Goal: Check status: Check status

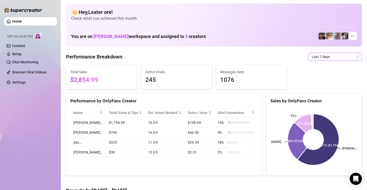
click at [238, 55] on span "Last 7 days" at bounding box center [335, 57] width 47 height 8
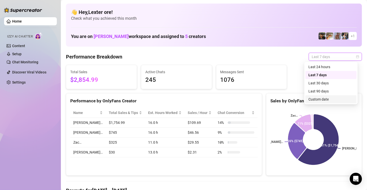
click at [238, 98] on div "Custom date" at bounding box center [330, 100] width 45 height 6
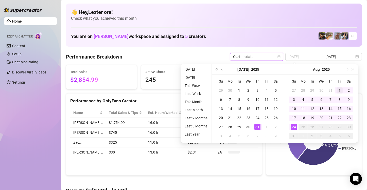
type input "[DATE]"
click at [238, 91] on div "1" at bounding box center [339, 90] width 6 height 6
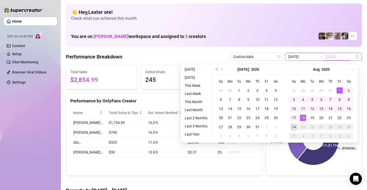
type input "[DATE]"
click at [238, 127] on div "24" at bounding box center [294, 127] width 6 height 6
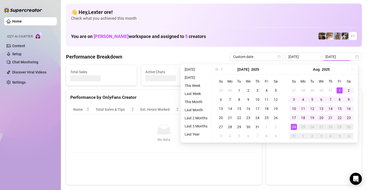
type input "[DATE]"
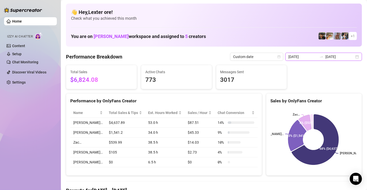
click at [238, 58] on input "[DATE]" at bounding box center [302, 57] width 29 height 6
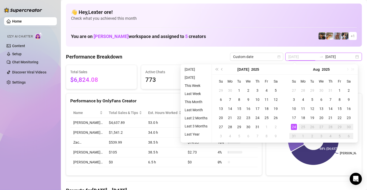
type input "[DATE]"
click at [238, 126] on div "24" at bounding box center [294, 127] width 6 height 6
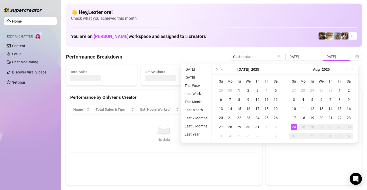
type input "[DATE]"
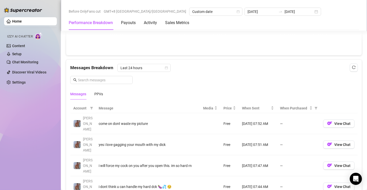
scroll to position [421, 0]
